Goal: Transaction & Acquisition: Purchase product/service

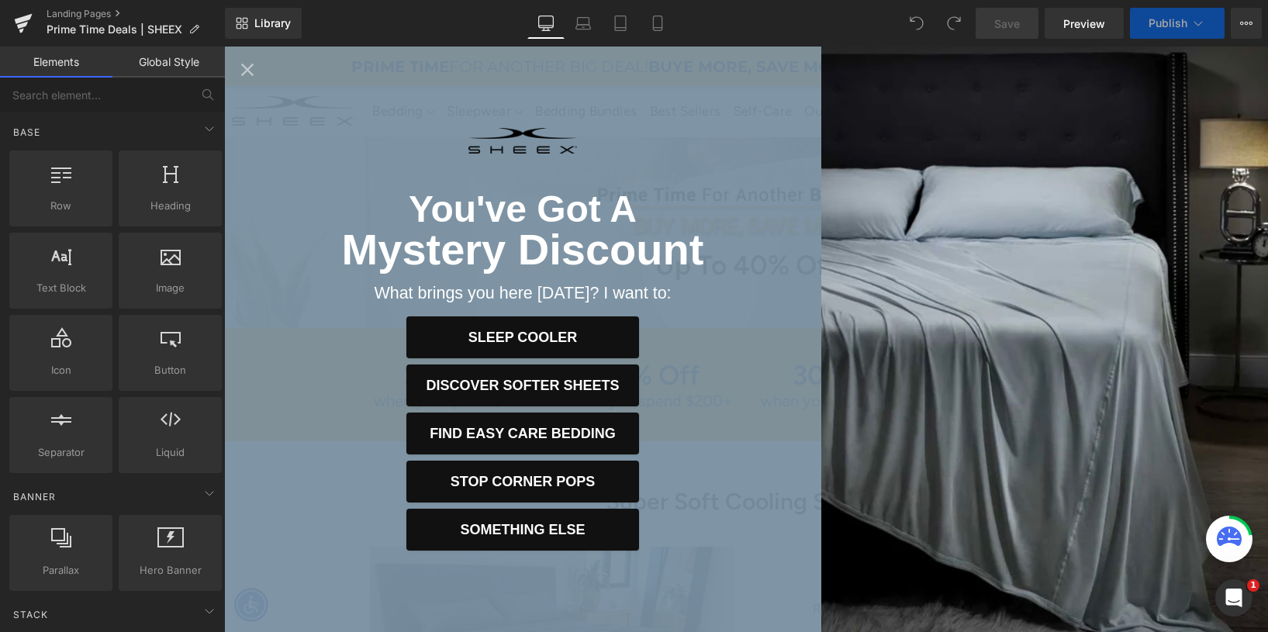
scroll to position [4400, 1044]
select select "King/[PERSON_NAME]"
click at [243, 69] on icon "Close popup" at bounding box center [248, 70] width 22 height 22
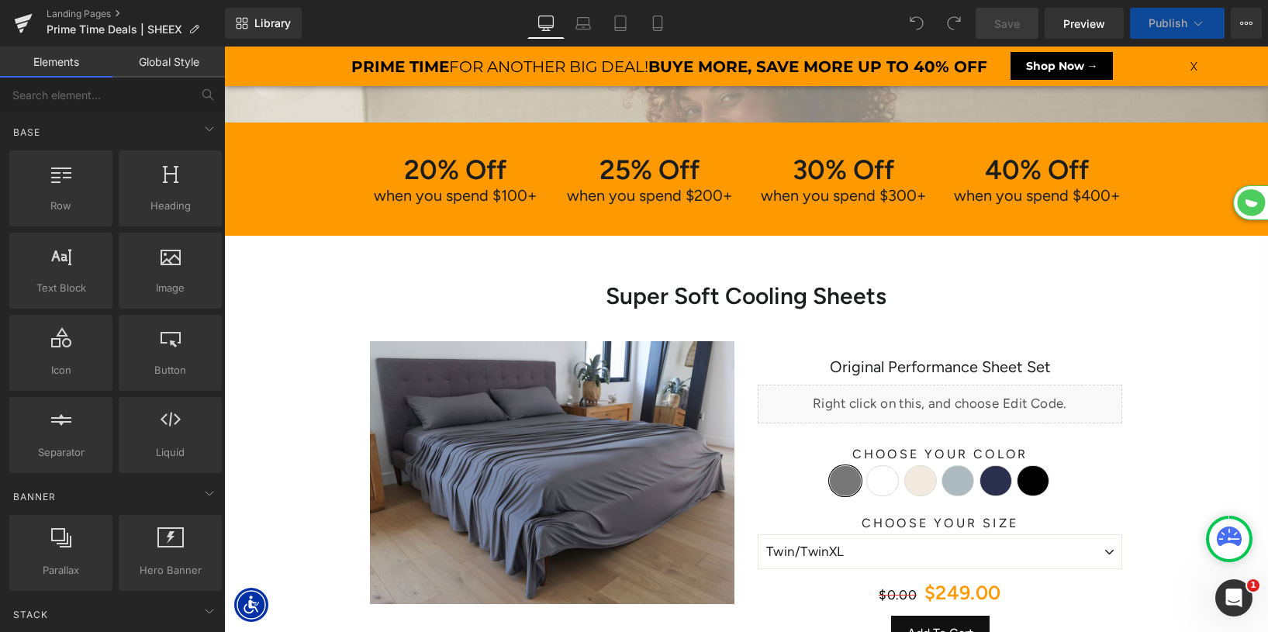
scroll to position [0, 0]
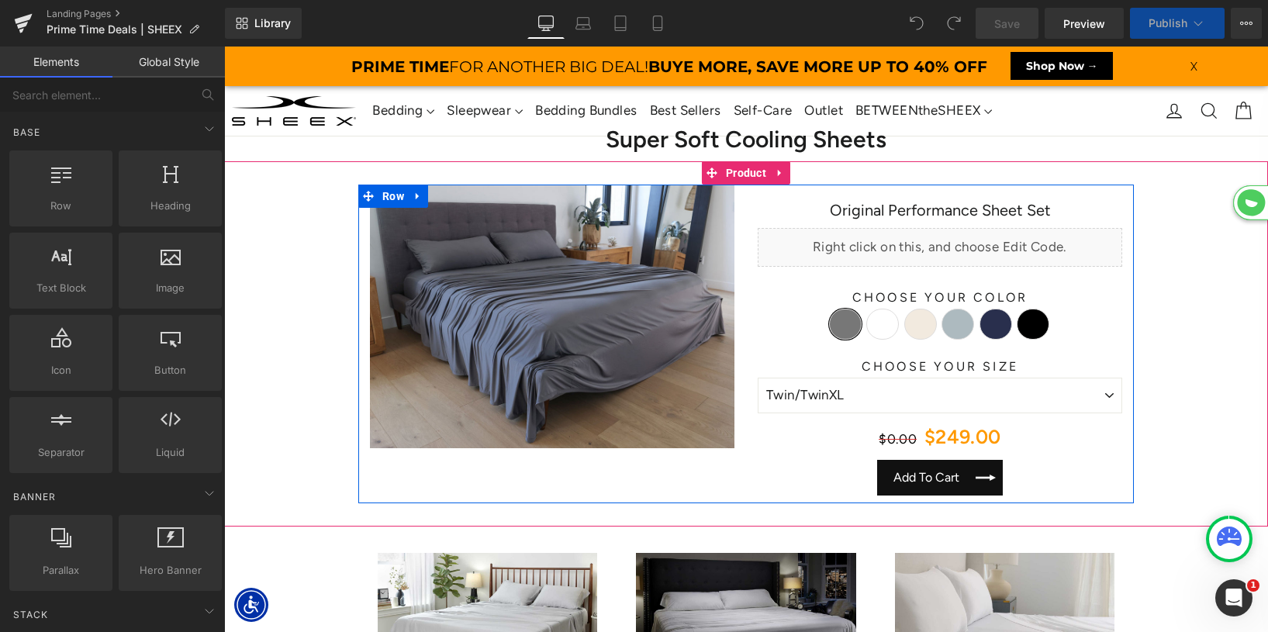
select select "XL"
select select "M"
click at [954, 478] on span "(P) Cart Button" at bounding box center [939, 477] width 85 height 23
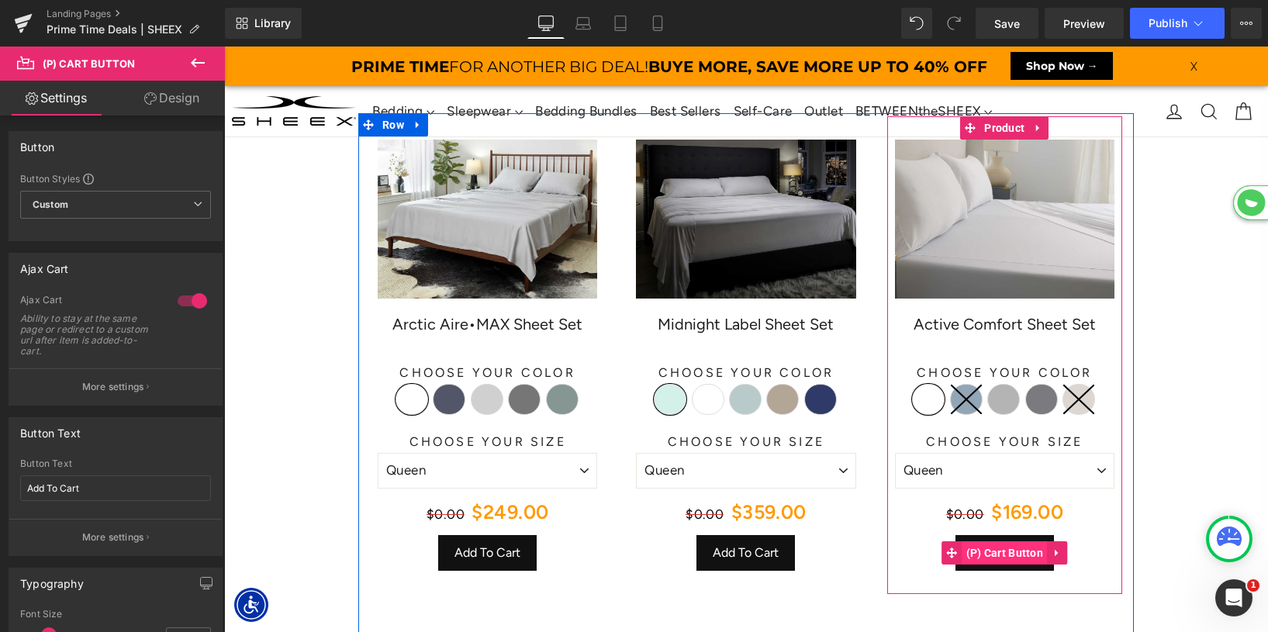
click at [976, 553] on span "(P) Cart Button" at bounding box center [1004, 552] width 85 height 23
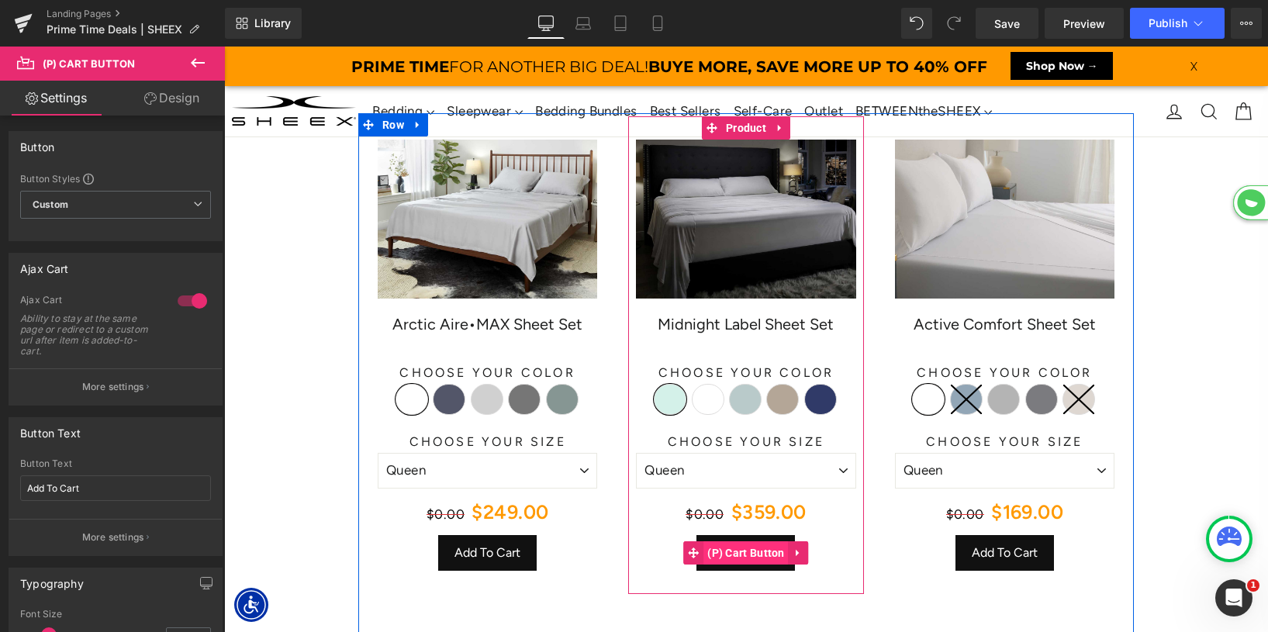
click at [766, 550] on span "(P) Cart Button" at bounding box center [745, 552] width 85 height 23
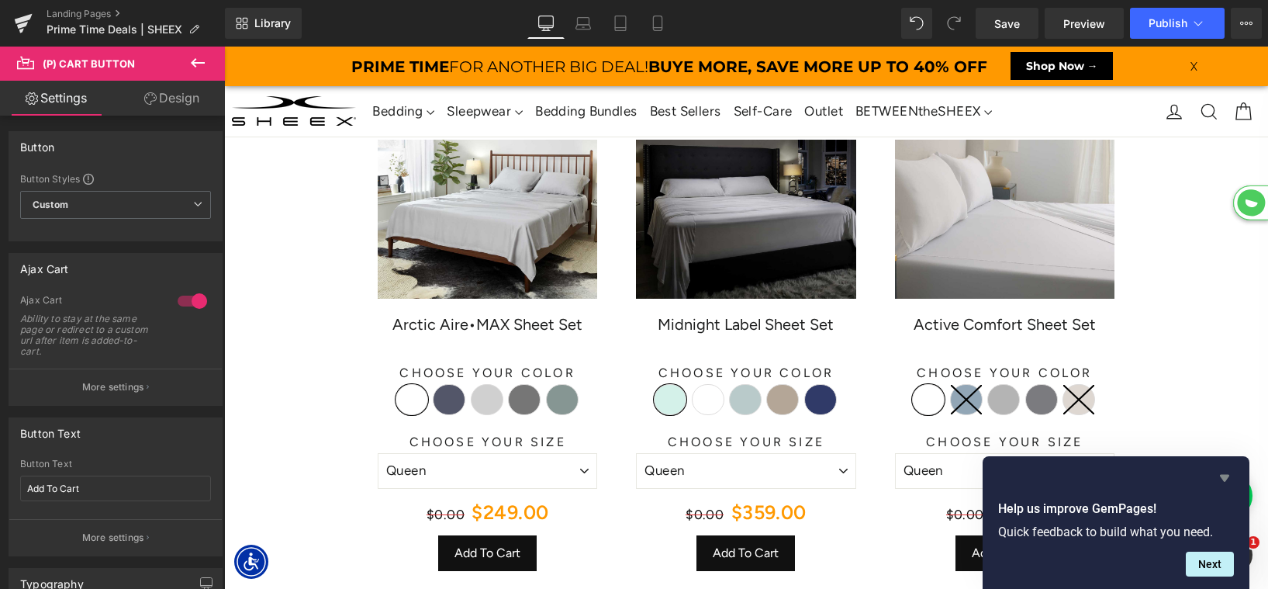
click at [1228, 475] on icon "Hide survey" at bounding box center [1224, 478] width 9 height 7
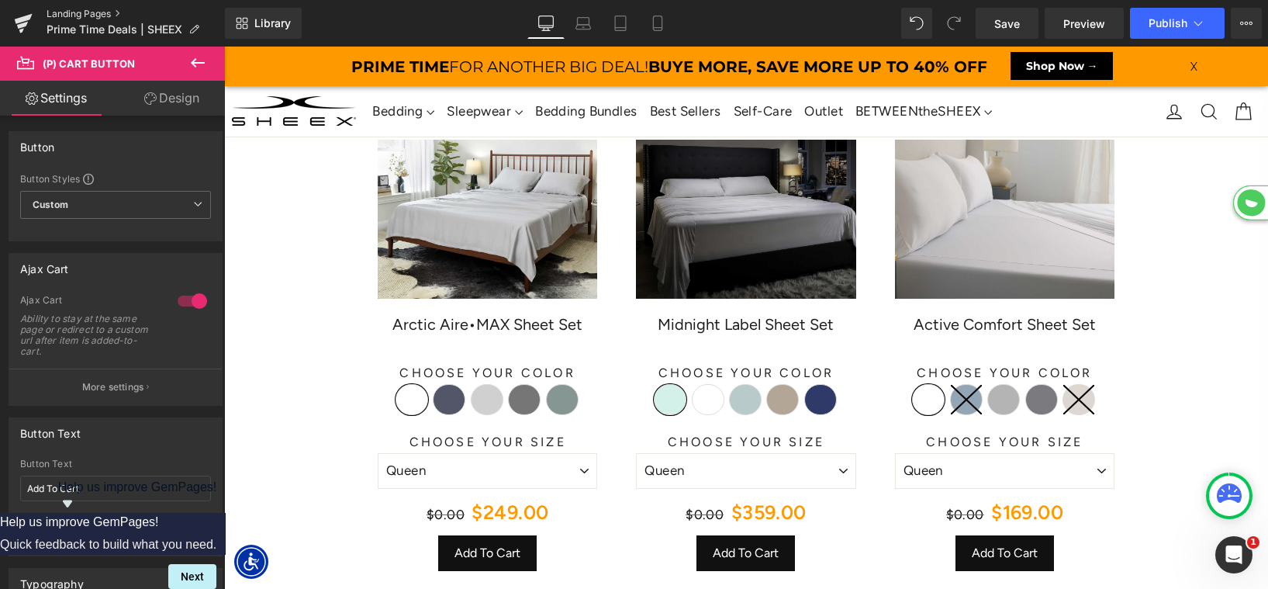
click at [84, 14] on link "Landing Pages" at bounding box center [136, 14] width 178 height 12
